Goal: Transaction & Acquisition: Book appointment/travel/reservation

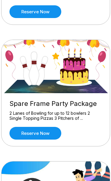
scroll to position [389, 0]
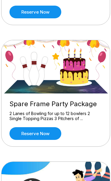
click at [85, 118] on div "2 Lanes of Bowling for up to 12 bowlers 2 Single Topping Pizzas 3 Pitchers of .…" at bounding box center [55, 116] width 92 height 10
click at [55, 137] on link "Reserve now" at bounding box center [35, 133] width 52 height 13
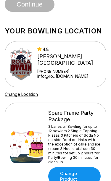
scroll to position [615, 0]
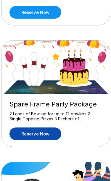
scroll to position [389, 0]
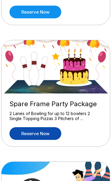
click at [50, 133] on link "Reserve now" at bounding box center [35, 133] width 52 height 13
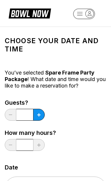
scroll to position [6, 0]
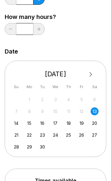
click at [93, 74] on button "Next Month" at bounding box center [90, 74] width 9 height 9
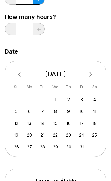
scroll to position [121, 0]
click at [93, 78] on button "Next Month" at bounding box center [90, 74] width 9 height 9
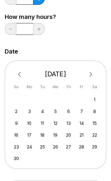
click at [91, 78] on button "Next Month" at bounding box center [90, 74] width 9 height 9
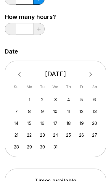
click at [92, 79] on div "[DATE] Su Mo Tu We Th Fr Sa" at bounding box center [55, 78] width 91 height 29
click at [93, 79] on button "Next Month" at bounding box center [90, 74] width 9 height 9
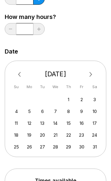
click at [92, 77] on button "Next Month" at bounding box center [90, 74] width 9 height 9
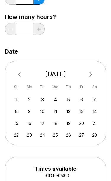
click at [91, 77] on button "Next Month" at bounding box center [90, 74] width 9 height 9
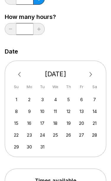
click at [90, 79] on button "Next Month" at bounding box center [90, 74] width 9 height 9
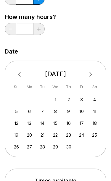
click at [91, 78] on button "Next Month" at bounding box center [90, 74] width 9 height 9
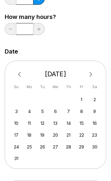
click at [89, 78] on button "Next Month" at bounding box center [90, 74] width 9 height 9
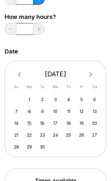
click at [32, 100] on div "1" at bounding box center [29, 99] width 8 height 8
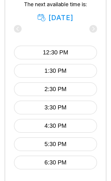
scroll to position [378, 0]
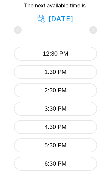
click at [79, 167] on button "6:30 PM" at bounding box center [55, 163] width 83 height 14
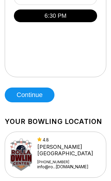
scroll to position [512, 0]
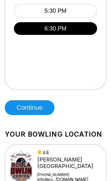
click at [45, 109] on button "Continue" at bounding box center [30, 107] width 50 height 15
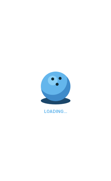
scroll to position [13, 0]
select select "**"
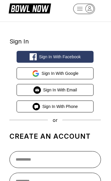
scroll to position [7, 0]
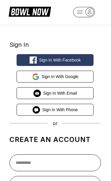
click at [71, 111] on span "Sign in with Phone" at bounding box center [59, 109] width 35 height 5
select select "**"
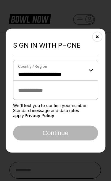
click at [76, 98] on input "tel" at bounding box center [55, 89] width 85 height 19
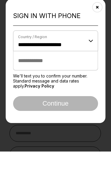
type input "**********"
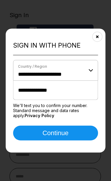
click at [68, 133] on button "Continue" at bounding box center [55, 132] width 85 height 15
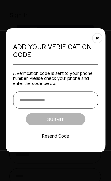
scroll to position [37, 0]
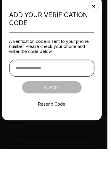
click at [70, 104] on input "text" at bounding box center [55, 100] width 85 height 17
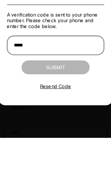
type input "******"
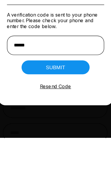
scroll to position [74, 0]
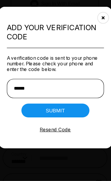
click at [65, 113] on button "Submit" at bounding box center [55, 119] width 59 height 12
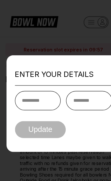
click at [44, 89] on input "text" at bounding box center [33, 87] width 40 height 17
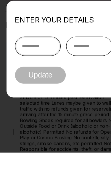
type input "*****"
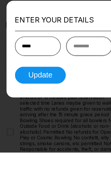
type input "*****"
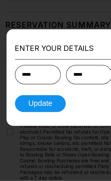
click at [51, 106] on button "Update" at bounding box center [35, 113] width 45 height 15
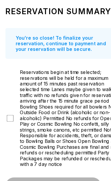
scroll to position [60, 0]
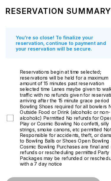
click at [8, 99] on div "Reservations begin at time selected; reservations will be held for a maximum am…" at bounding box center [55, 102] width 101 height 85
click at [7, 111] on div "Reservations begin at time selected; reservations will be held for a maximum am…" at bounding box center [55, 102] width 101 height 85
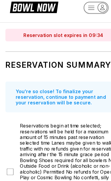
scroll to position [0, 0]
